Goal: Check status: Check status

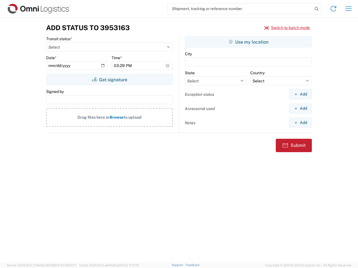
click at [240, 9] on input "search" at bounding box center [240, 8] width 145 height 11
click at [316, 9] on icon at bounding box center [316, 9] width 8 height 8
click at [333, 9] on icon at bounding box center [333, 8] width 9 height 9
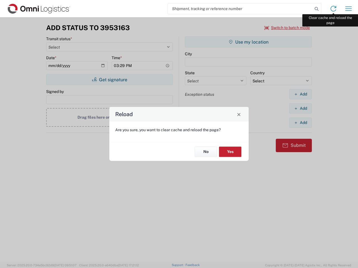
click at [348, 9] on div "Reload Are you sure, you want to clear cache and reload the page? No Yes" at bounding box center [179, 134] width 358 height 268
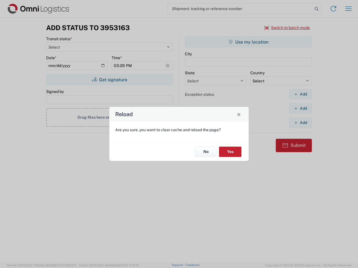
click at [287, 28] on div "Reload Are you sure, you want to clear cache and reload the page? No Yes" at bounding box center [179, 134] width 358 height 268
click at [109, 80] on div "Reload Are you sure, you want to clear cache and reload the page? No Yes" at bounding box center [179, 134] width 358 height 268
click at [248, 42] on div "Reload Are you sure, you want to clear cache and reload the page? No Yes" at bounding box center [179, 134] width 358 height 268
click at [300, 94] on div "Reload Are you sure, you want to clear cache and reload the page? No Yes" at bounding box center [179, 134] width 358 height 268
click at [300, 108] on div "Reload Are you sure, you want to clear cache and reload the page? No Yes" at bounding box center [179, 134] width 358 height 268
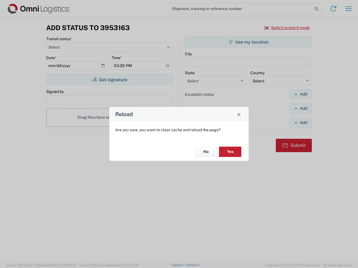
click at [300, 123] on div "Reload Are you sure, you want to clear cache and reload the page? No Yes" at bounding box center [179, 134] width 358 height 268
